Goal: Task Accomplishment & Management: Complete application form

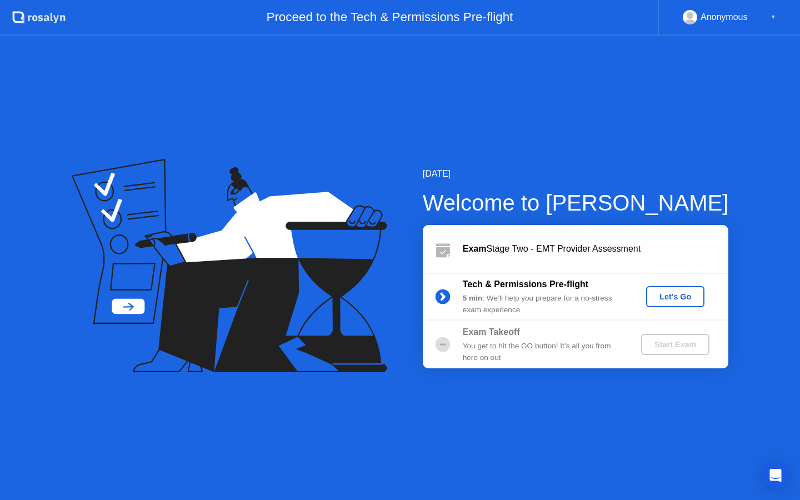
click at [282, 79] on div "[DATE] Welcome to [PERSON_NAME] Exam Stage Two - EMT Provider Assessment Tech &…" at bounding box center [400, 268] width 800 height 464
click at [663, 295] on div "Let's Go" at bounding box center [674, 296] width 49 height 9
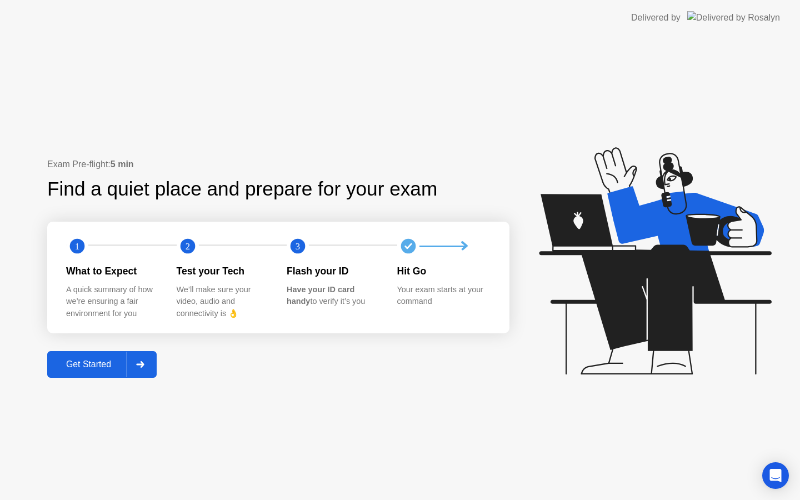
click at [152, 372] on div at bounding box center [140, 365] width 27 height 26
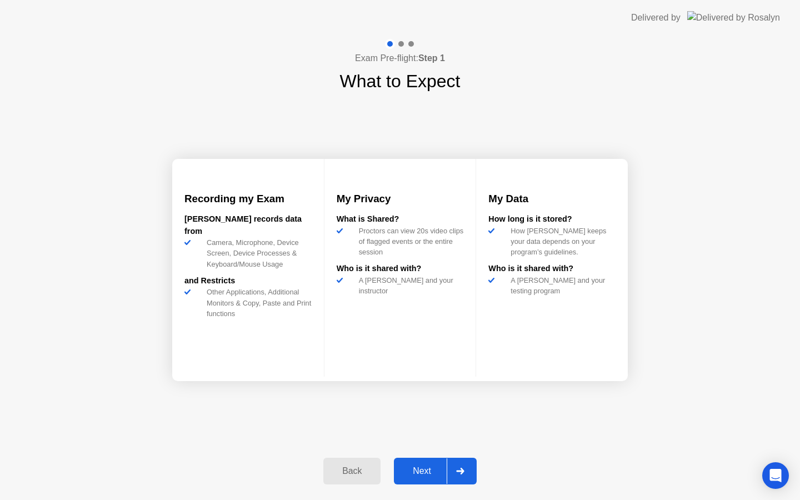
click at [474, 461] on button "Next" at bounding box center [435, 471] width 83 height 27
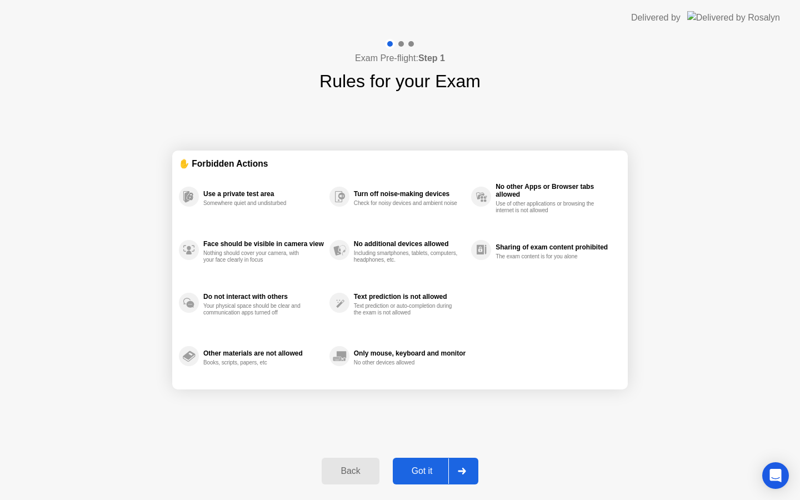
click at [468, 466] on div at bounding box center [461, 471] width 27 height 26
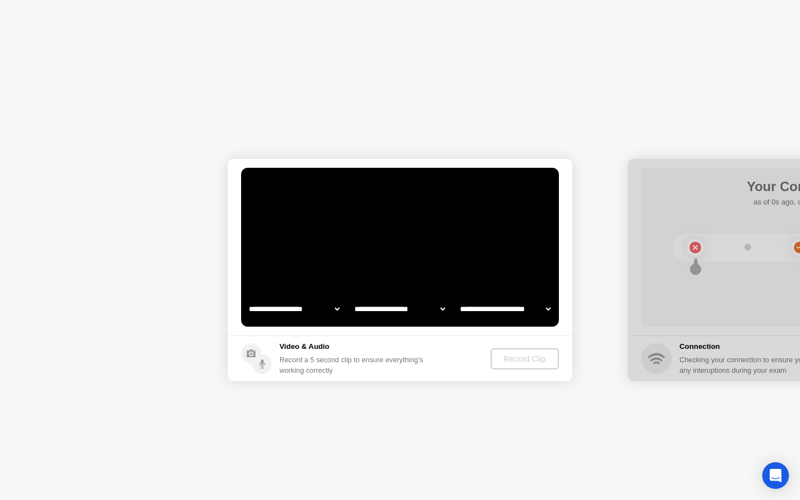
select select "**********"
select select "*******"
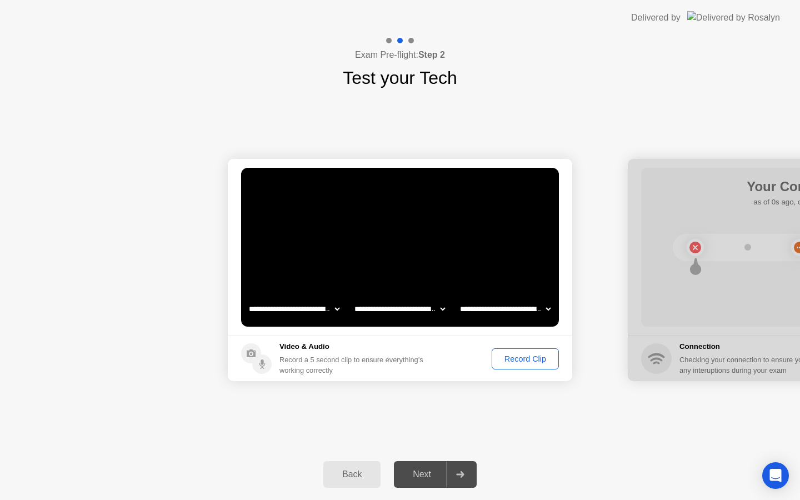
click at [513, 358] on div "Record Clip" at bounding box center [524, 358] width 59 height 9
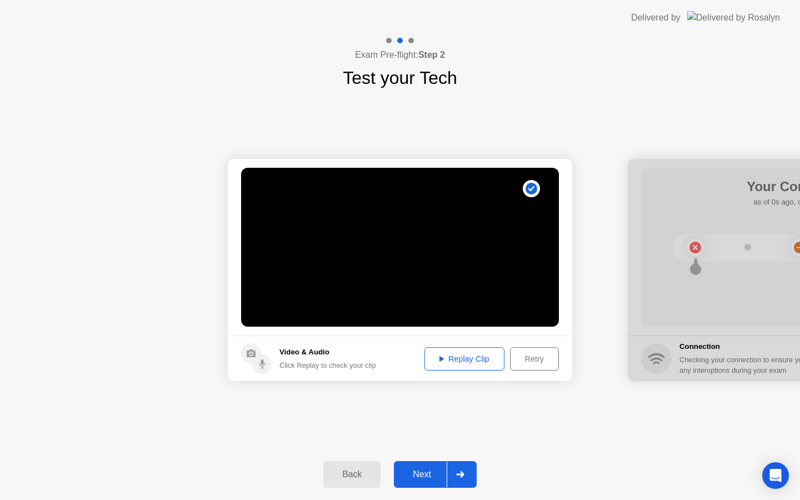
click at [463, 357] on div "Replay Clip" at bounding box center [464, 358] width 72 height 9
click at [524, 363] on div "Retry" at bounding box center [534, 358] width 41 height 9
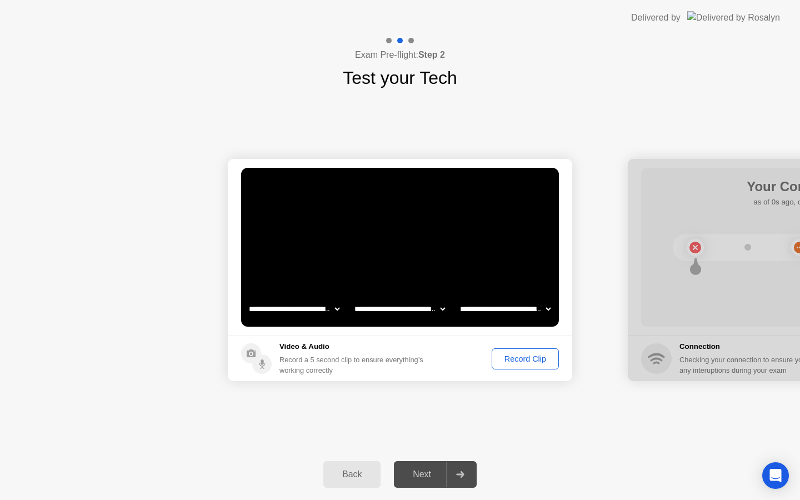
click at [523, 361] on div "Record Clip" at bounding box center [524, 358] width 59 height 9
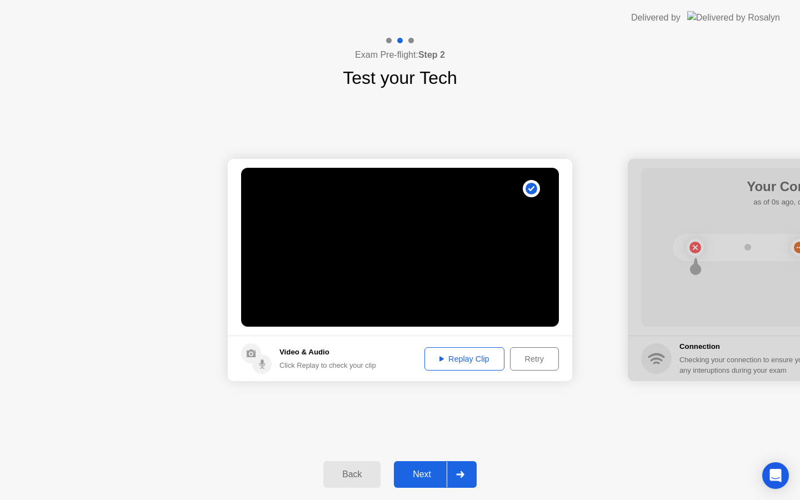
click at [486, 360] on div "Replay Clip" at bounding box center [464, 358] width 72 height 9
click at [457, 472] on icon at bounding box center [460, 474] width 8 height 7
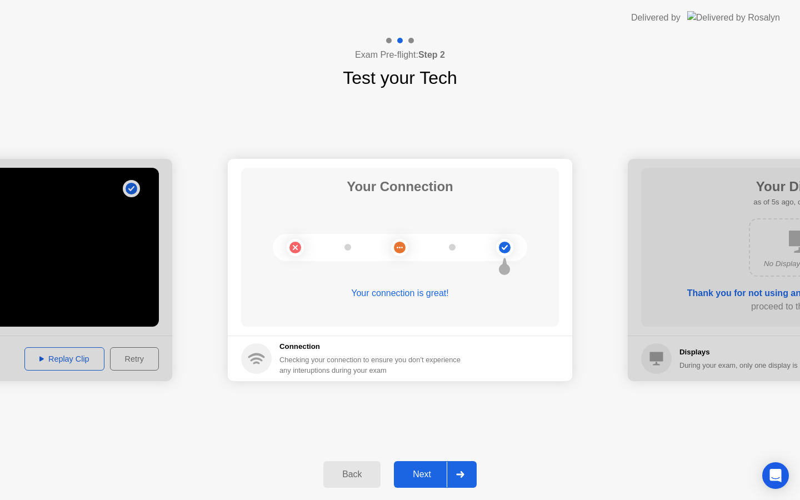
click at [457, 471] on icon at bounding box center [460, 474] width 8 height 7
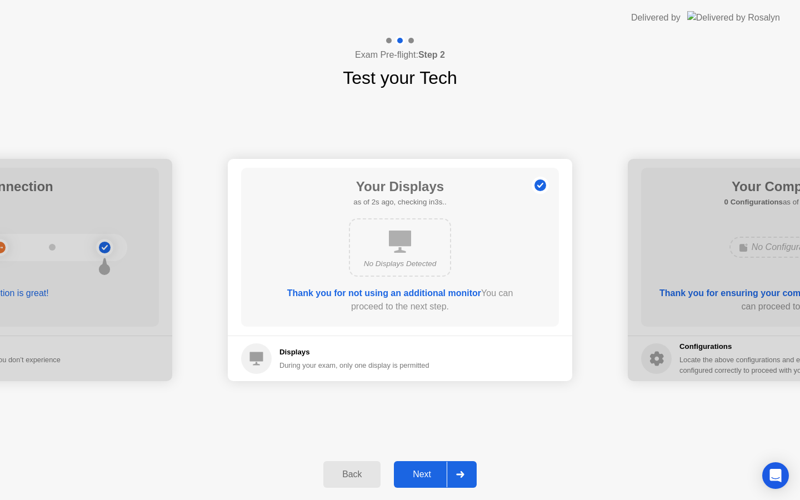
click at [457, 483] on div at bounding box center [460, 475] width 27 height 26
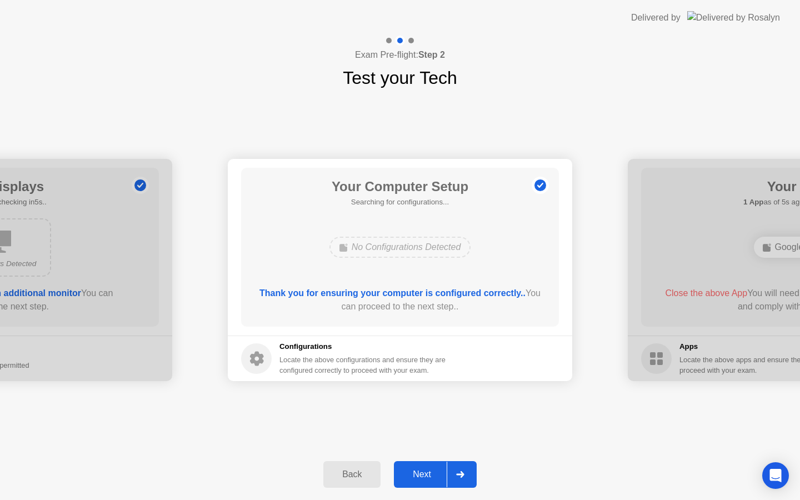
click at [460, 477] on icon at bounding box center [460, 474] width 8 height 7
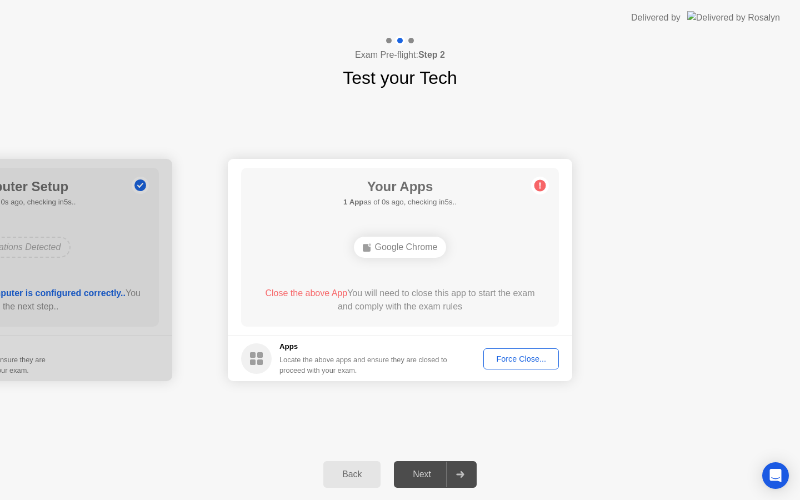
click at [499, 366] on button "Force Close..." at bounding box center [521, 358] width 76 height 21
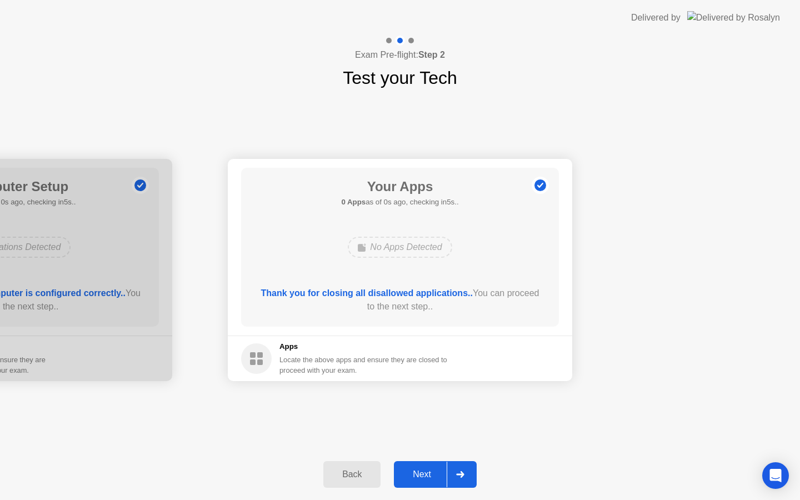
click at [462, 472] on icon at bounding box center [460, 474] width 8 height 7
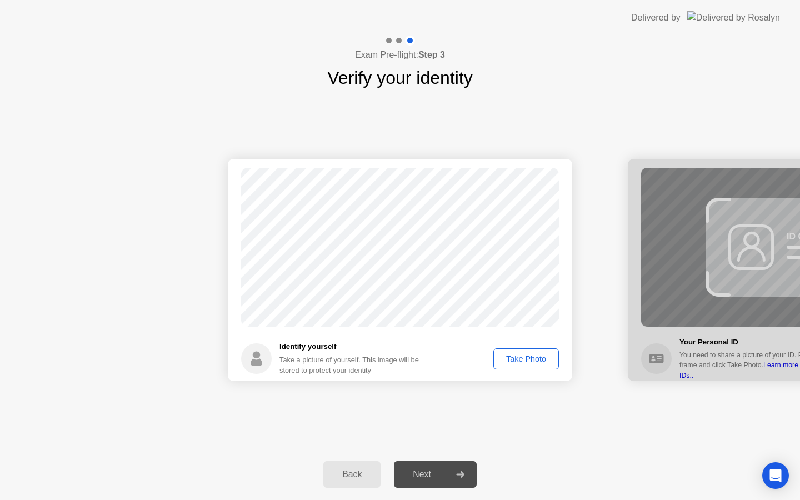
click at [523, 361] on div "Take Photo" at bounding box center [526, 358] width 58 height 9
click at [462, 474] on icon at bounding box center [460, 474] width 8 height 7
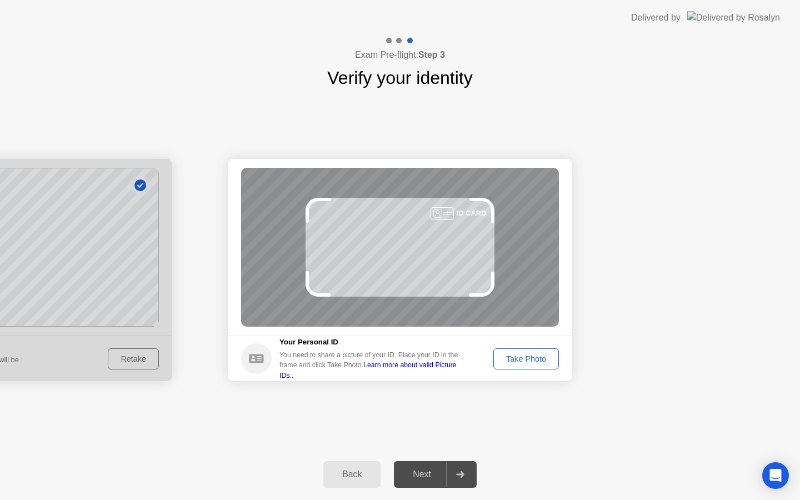
click at [511, 354] on div "Take Photo" at bounding box center [526, 358] width 58 height 9
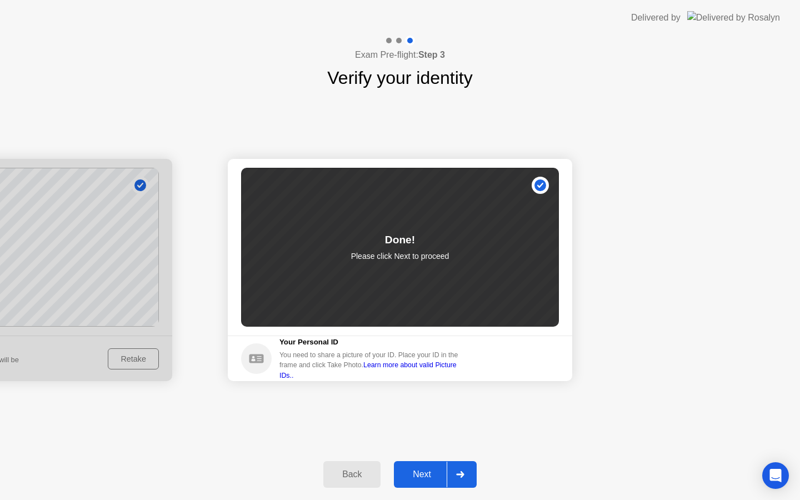
click at [462, 473] on icon at bounding box center [460, 474] width 8 height 7
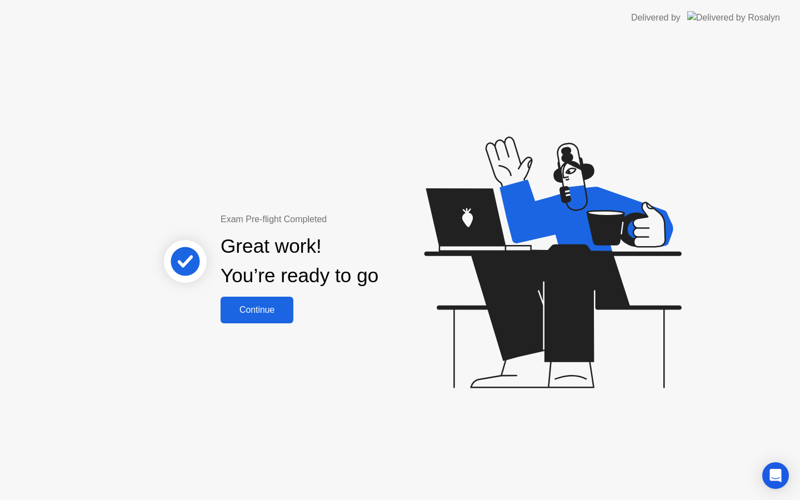
click at [266, 308] on div "Continue" at bounding box center [257, 310] width 66 height 10
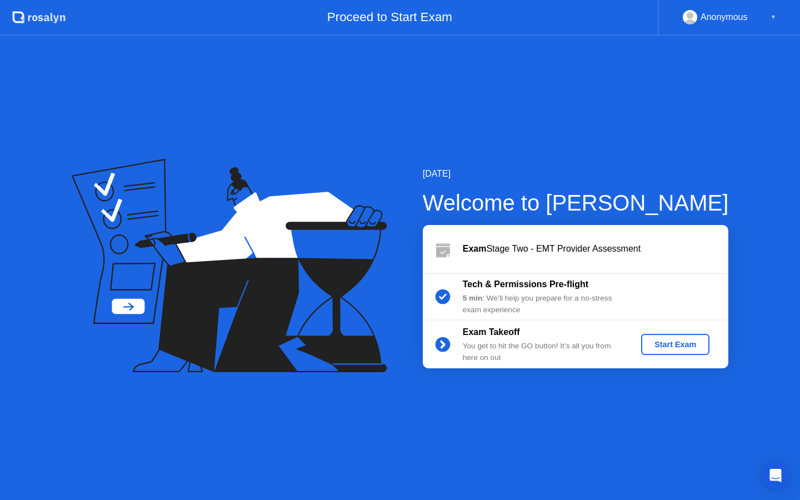
click at [648, 342] on div "Start Exam" at bounding box center [674, 344] width 59 height 9
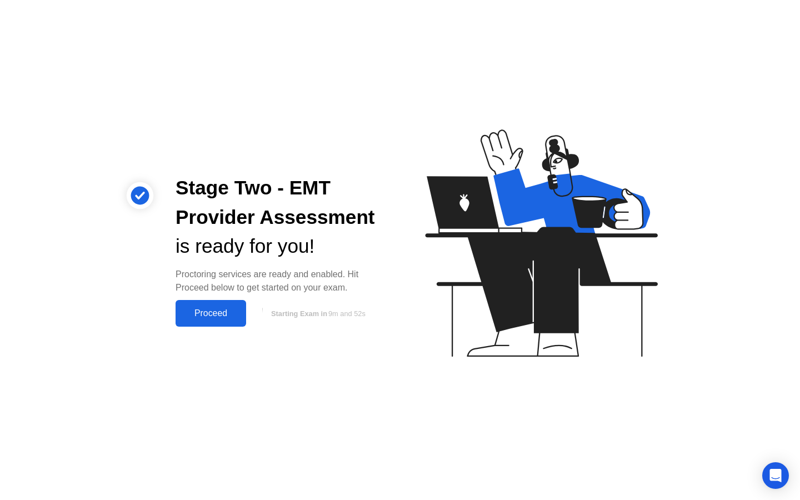
click at [222, 313] on div "Proceed" at bounding box center [211, 313] width 64 height 10
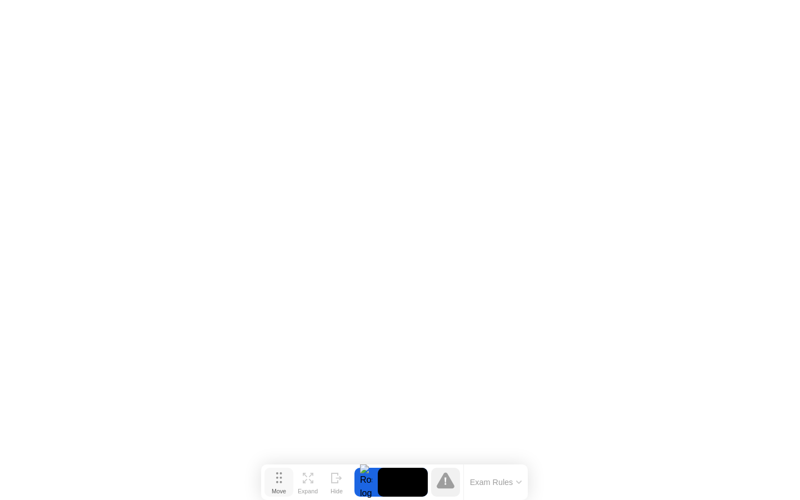
drag, startPoint x: 282, startPoint y: 486, endPoint x: 277, endPoint y: 491, distance: 7.5
click at [277, 491] on div "Move" at bounding box center [279, 491] width 14 height 7
click at [283, 480] on button "Move" at bounding box center [278, 482] width 29 height 29
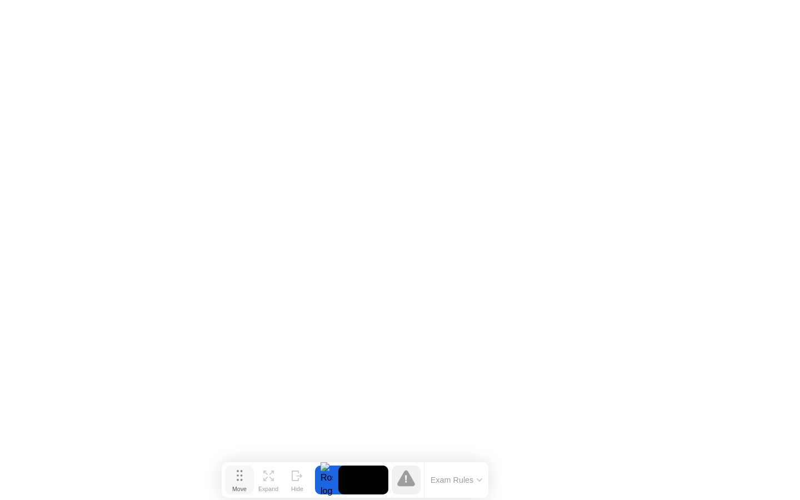
drag, startPoint x: 273, startPoint y: 482, endPoint x: 236, endPoint y: 479, distance: 37.9
click at [236, 479] on button "Move" at bounding box center [239, 479] width 29 height 29
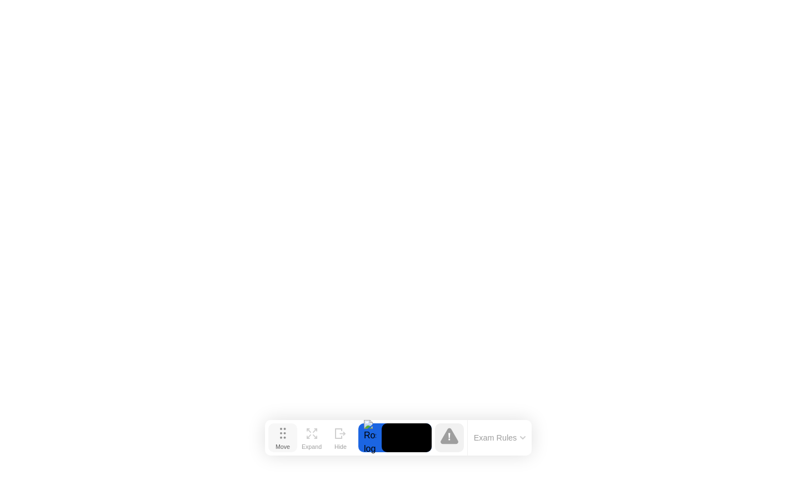
drag, startPoint x: 235, startPoint y: 491, endPoint x: 276, endPoint y: 449, distance: 58.1
click at [276, 449] on div "Move" at bounding box center [283, 446] width 14 height 7
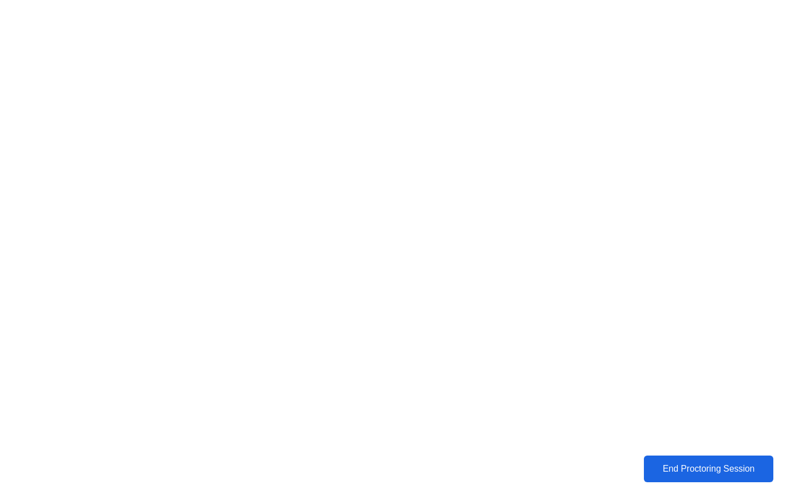
click at [665, 475] on button "End Proctoring Session" at bounding box center [708, 468] width 129 height 27
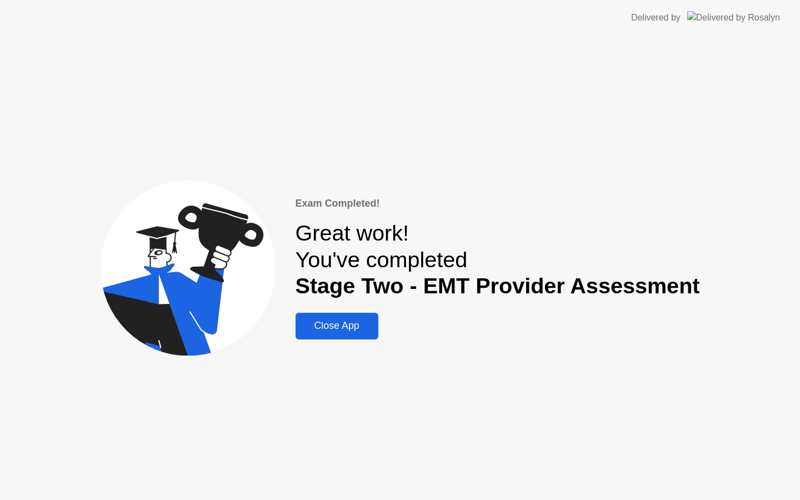
click at [361, 322] on div "Close App" at bounding box center [337, 326] width 76 height 12
